Goal: Transaction & Acquisition: Purchase product/service

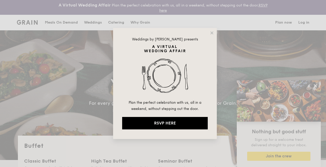
select select
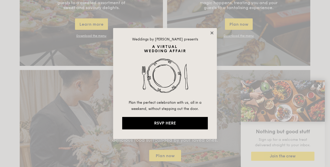
click at [211, 33] on icon at bounding box center [211, 33] width 5 height 5
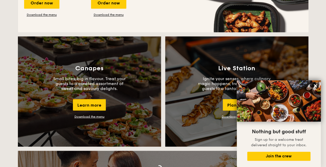
scroll to position [441, 0]
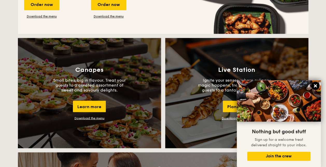
click at [316, 86] on icon at bounding box center [315, 85] width 3 height 3
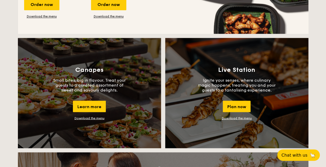
click at [236, 117] on link "Download the menu" at bounding box center [237, 118] width 30 height 4
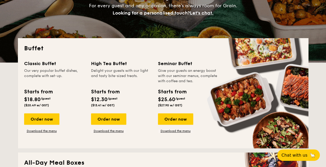
scroll to position [78, 0]
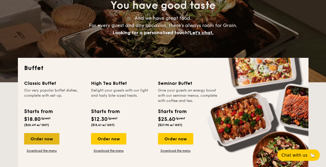
click at [43, 139] on div "Order now" at bounding box center [41, 138] width 35 height 11
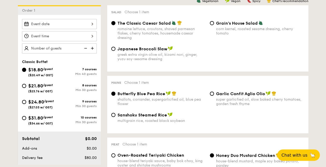
scroll to position [181, 0]
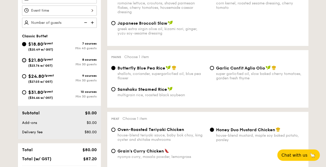
click at [24, 60] on input "$21.80 /guest ($23.76 w/ GST) 8 courses Min 30 guests" at bounding box center [24, 60] width 4 height 4
radio input "true"
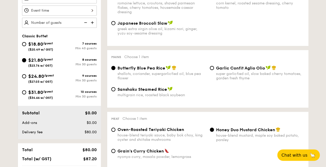
radio input "true"
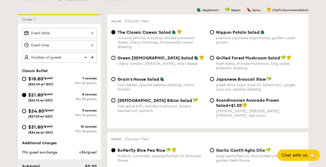
scroll to position [156, 0]
